Goal: Navigation & Orientation: Find specific page/section

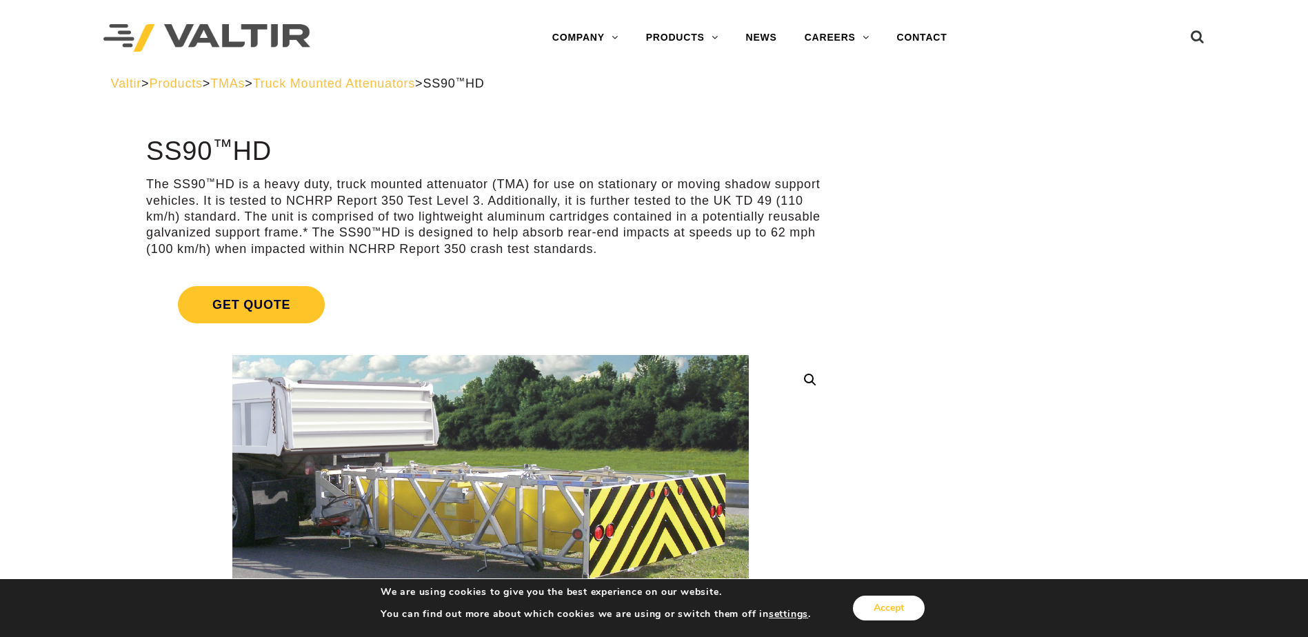
click at [868, 598] on button "Accept" at bounding box center [889, 608] width 72 height 25
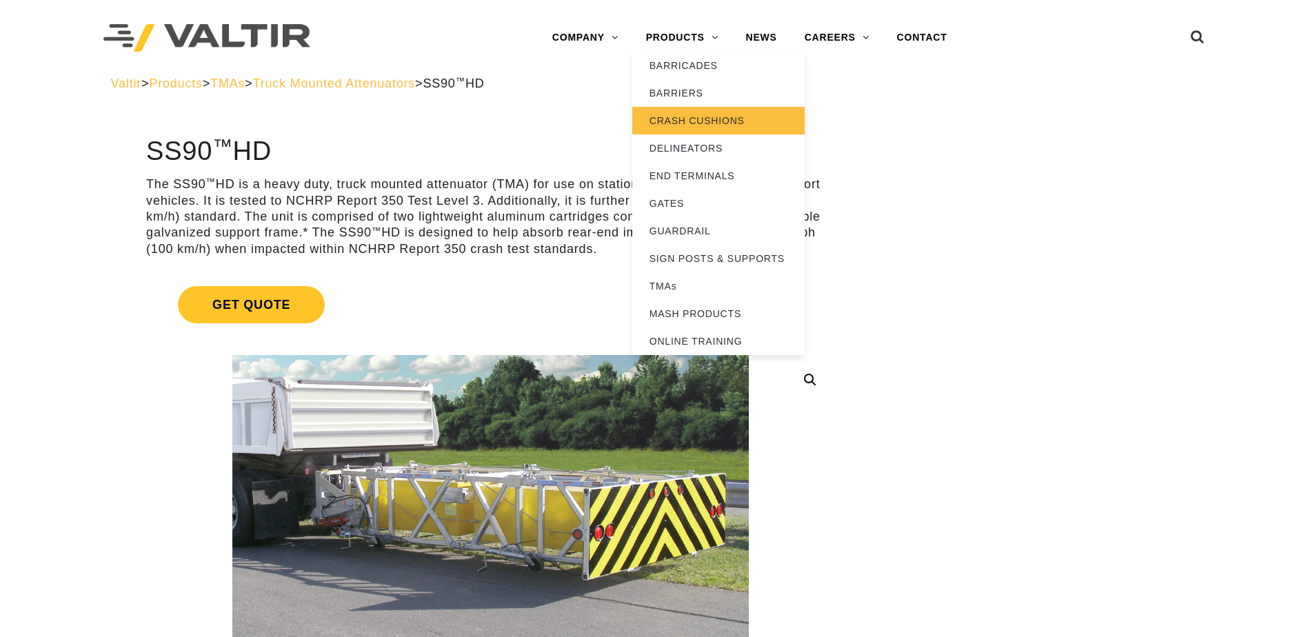
click at [702, 117] on link "CRASH CUSHIONS" at bounding box center [718, 121] width 172 height 28
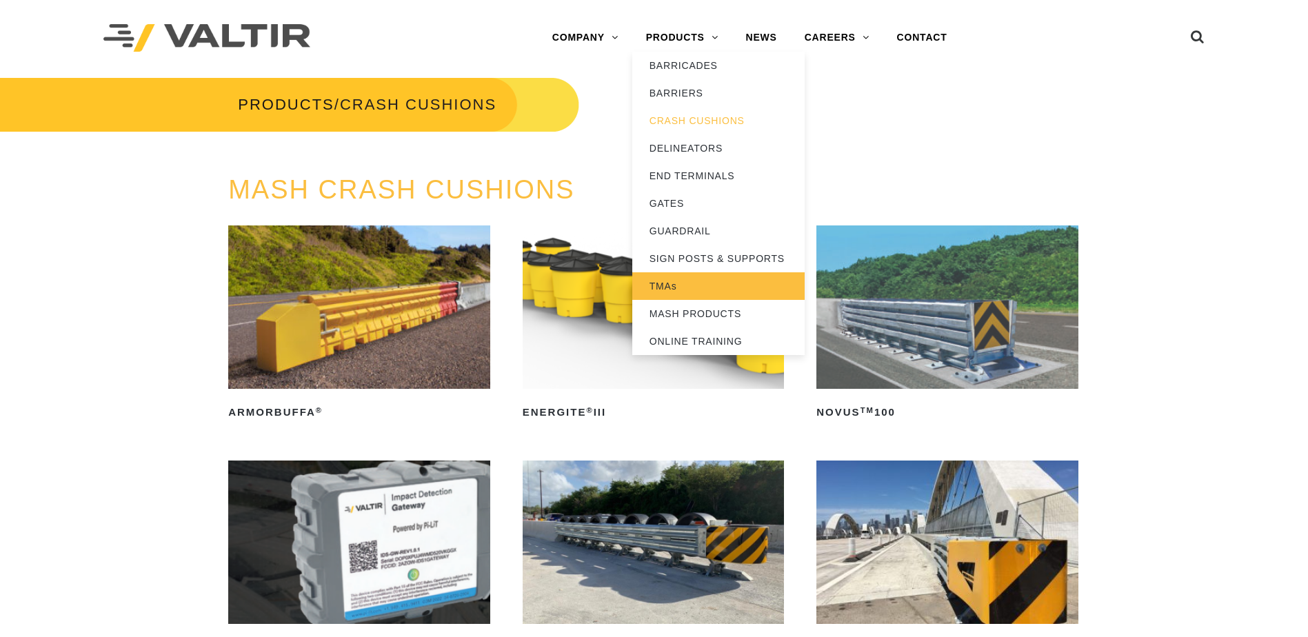
click at [663, 284] on link "TMAs" at bounding box center [718, 286] width 172 height 28
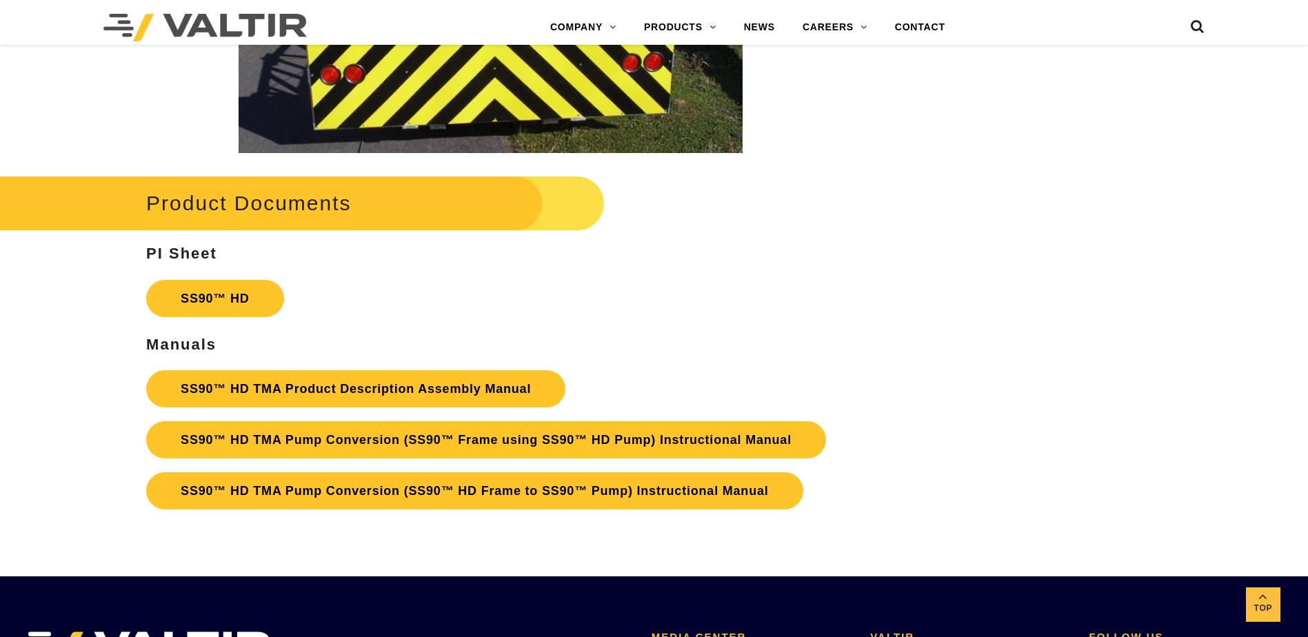
scroll to position [2343, 0]
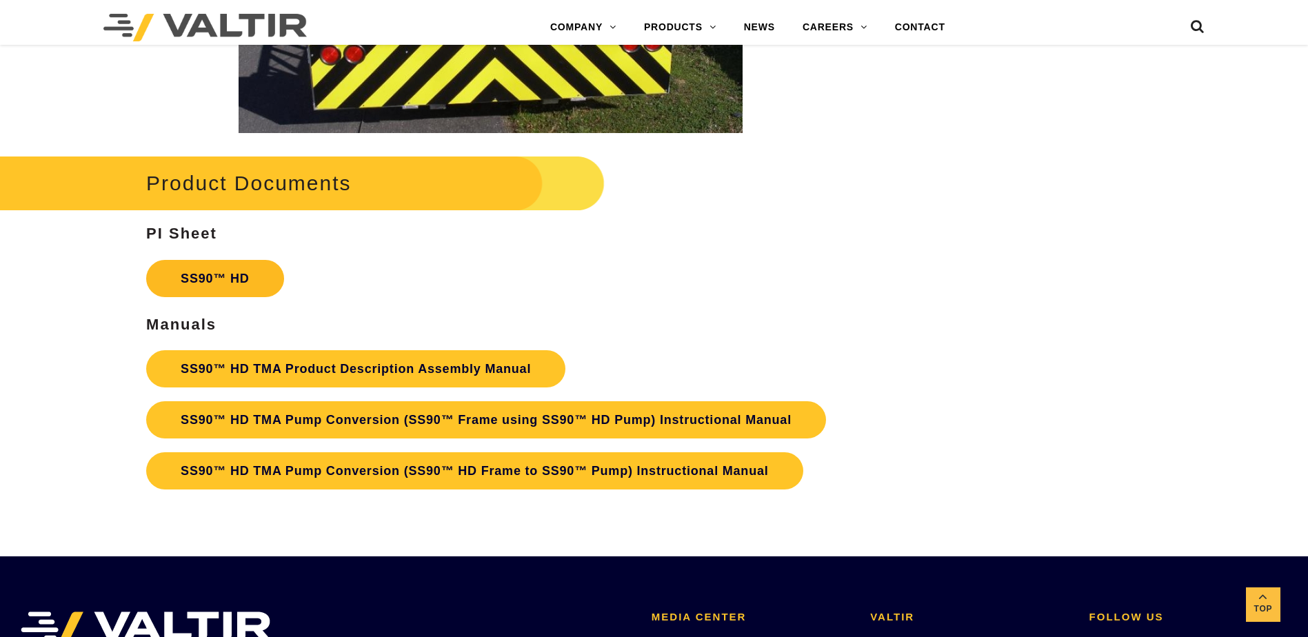
click at [219, 276] on link "SS90™ HD" at bounding box center [214, 278] width 137 height 37
